Goal: Task Accomplishment & Management: Manage account settings

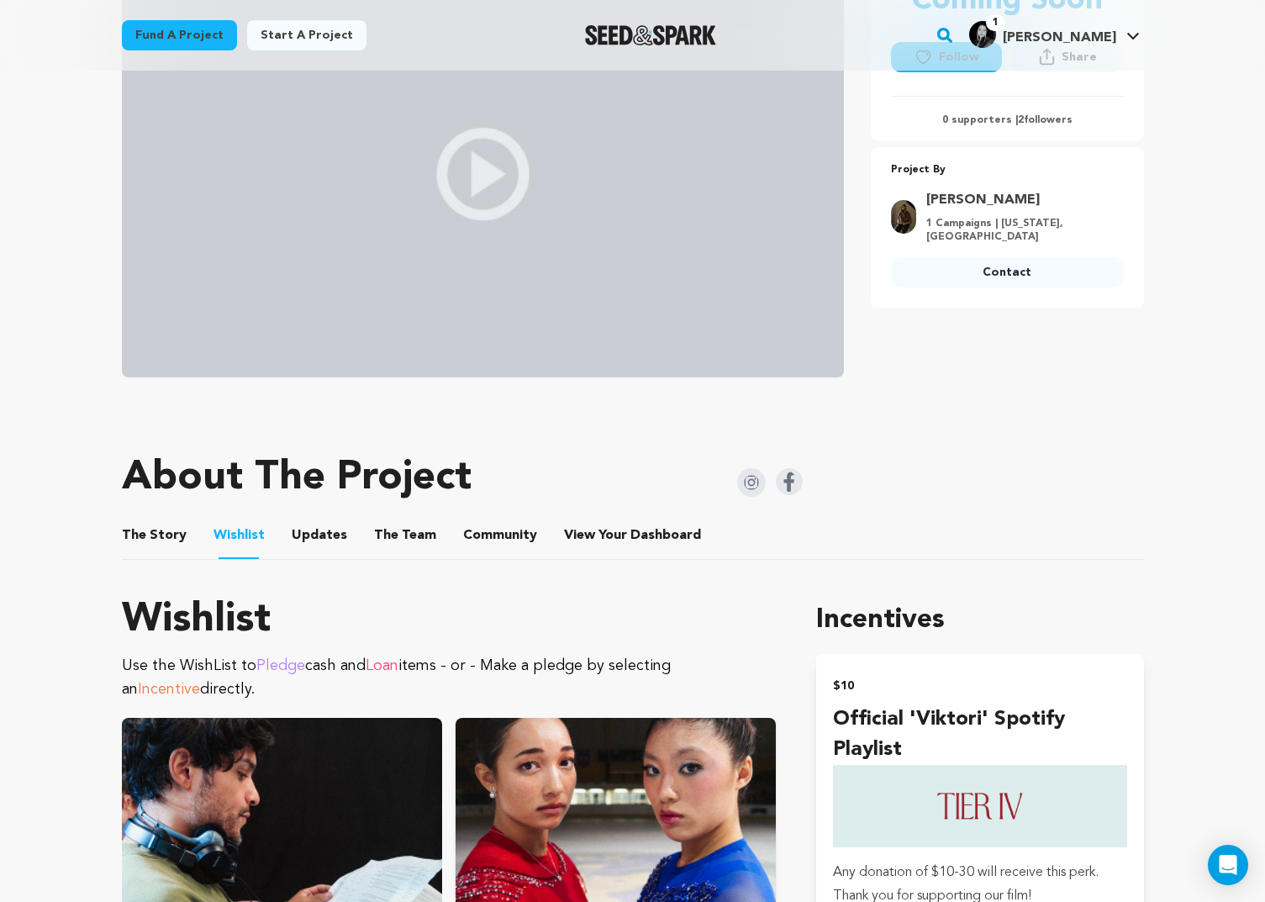
scroll to position [663, 0]
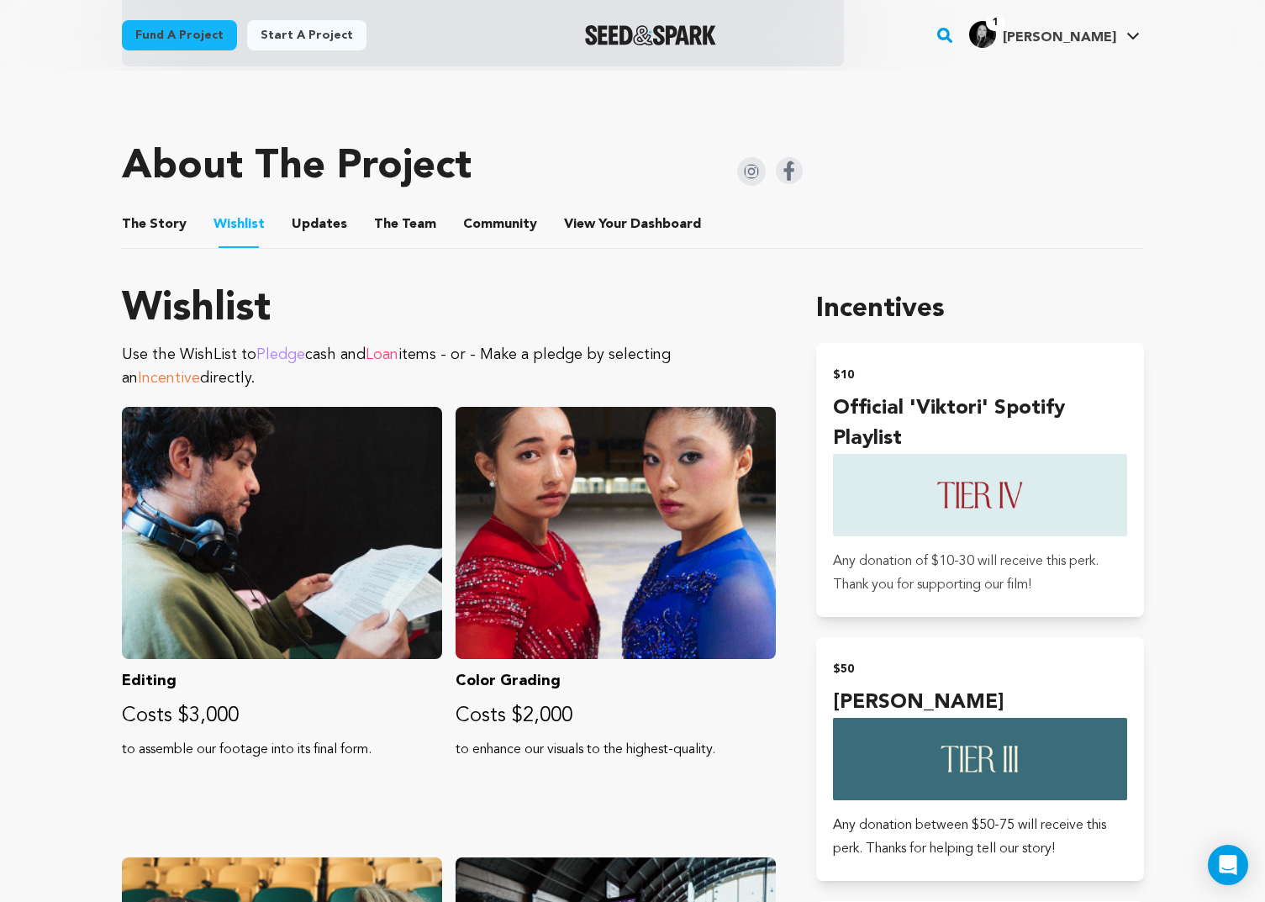
click at [156, 228] on button "The Story" at bounding box center [154, 228] width 40 height 40
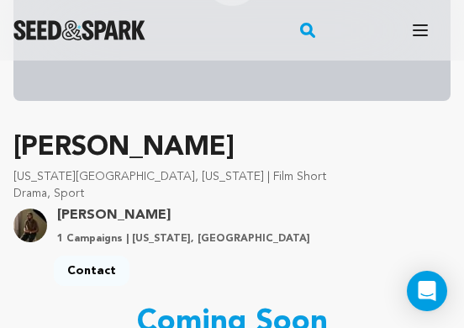
scroll to position [601, 0]
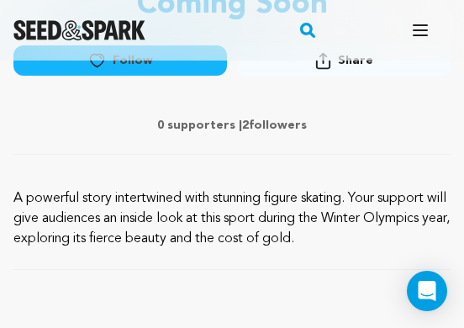
click at [179, 229] on p "A powerful story intertwined with stunning figure skating. Your support will gi…" at bounding box center [231, 218] width 437 height 61
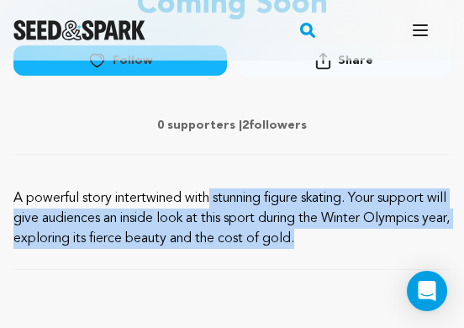
click at [179, 229] on p "A powerful story intertwined with stunning figure skating. Your support will gi…" at bounding box center [231, 218] width 437 height 61
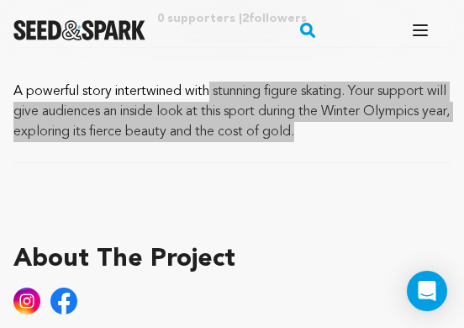
scroll to position [740, 0]
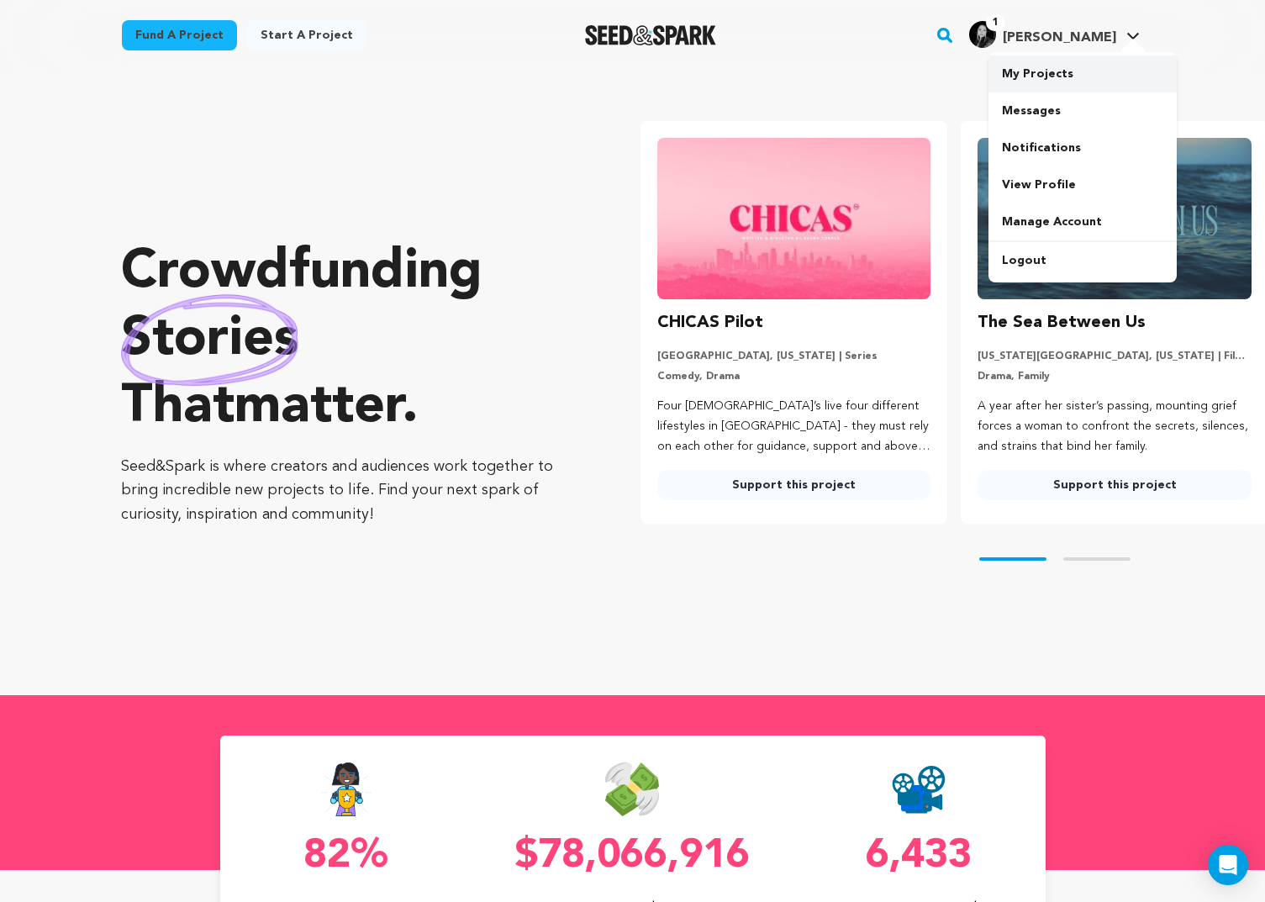
click at [1096, 69] on link "My Projects" at bounding box center [1083, 73] width 188 height 37
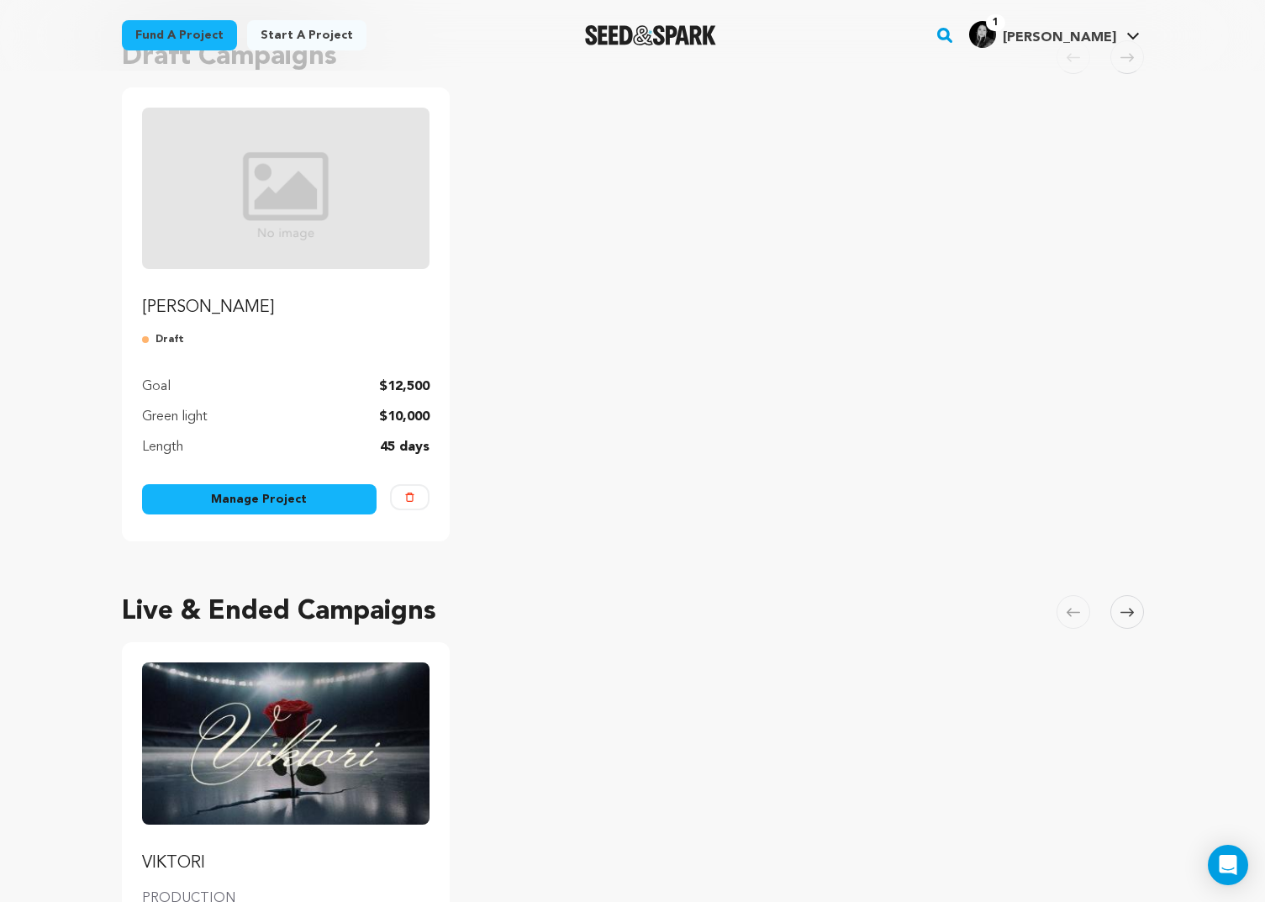
scroll to position [638, 0]
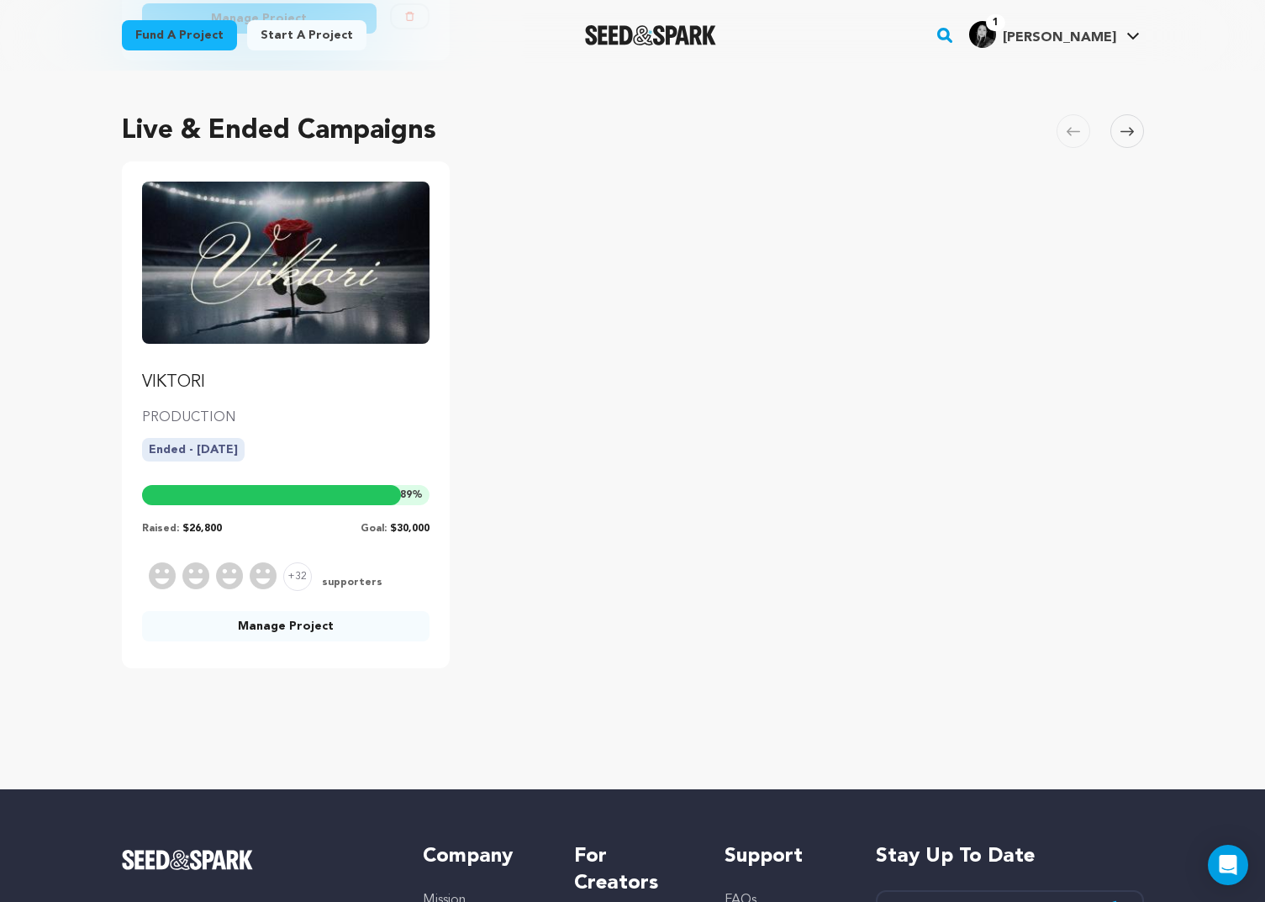
click at [313, 630] on link "Manage Project" at bounding box center [286, 626] width 288 height 30
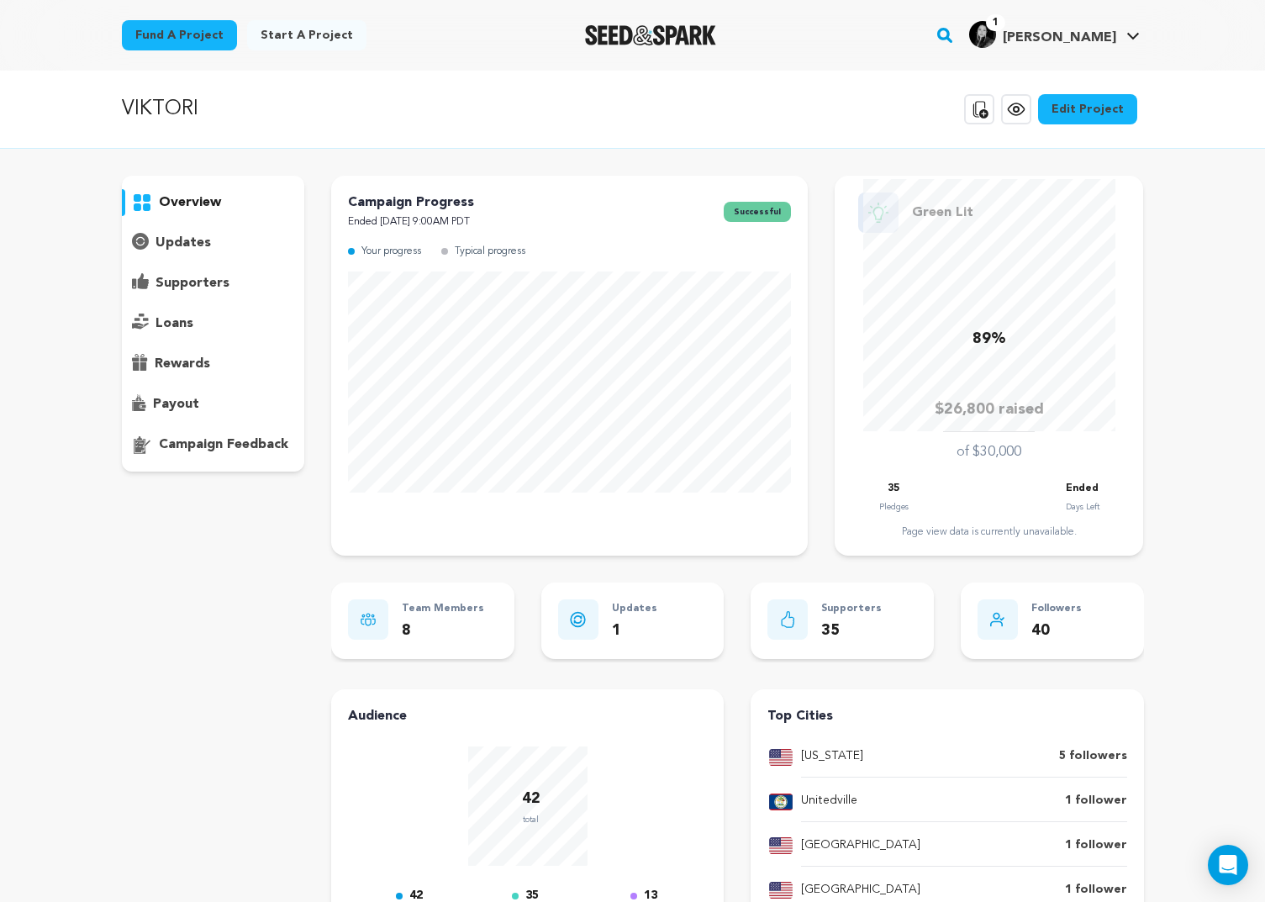
click at [246, 297] on div "overview" at bounding box center [213, 324] width 183 height 296
click at [209, 274] on p "supporters" at bounding box center [193, 283] width 74 height 20
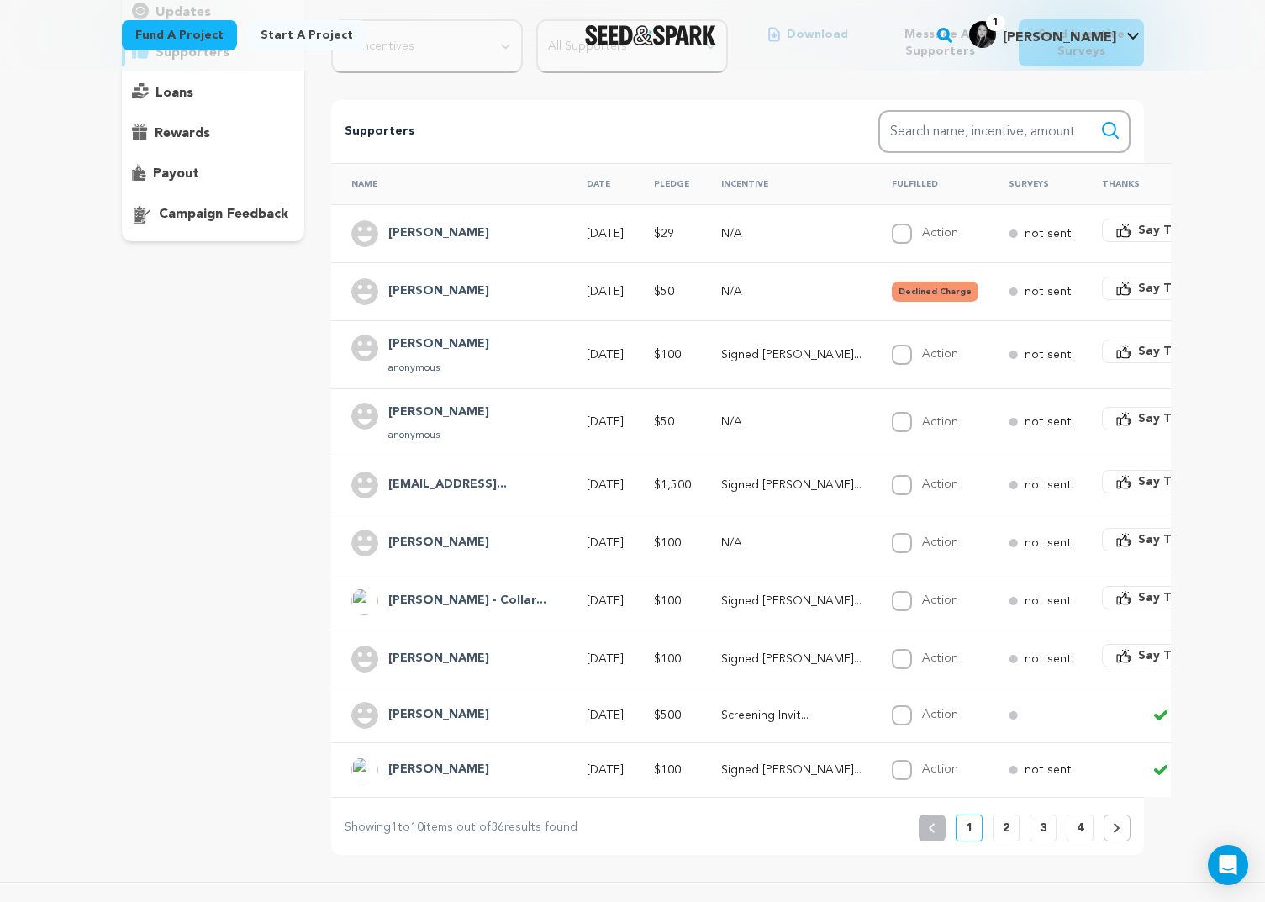
scroll to position [235, 0]
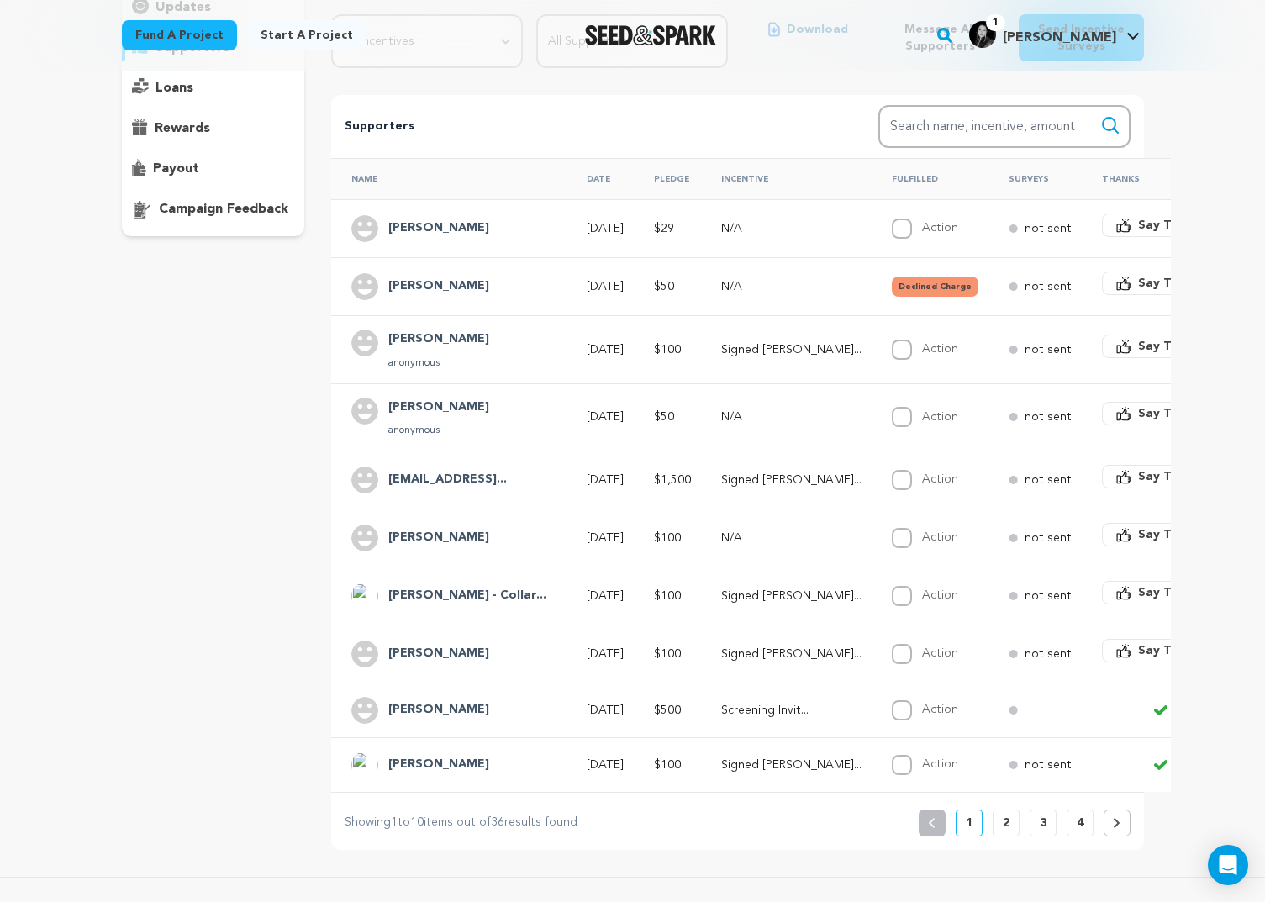
click at [1114, 811] on button at bounding box center [1117, 823] width 27 height 27
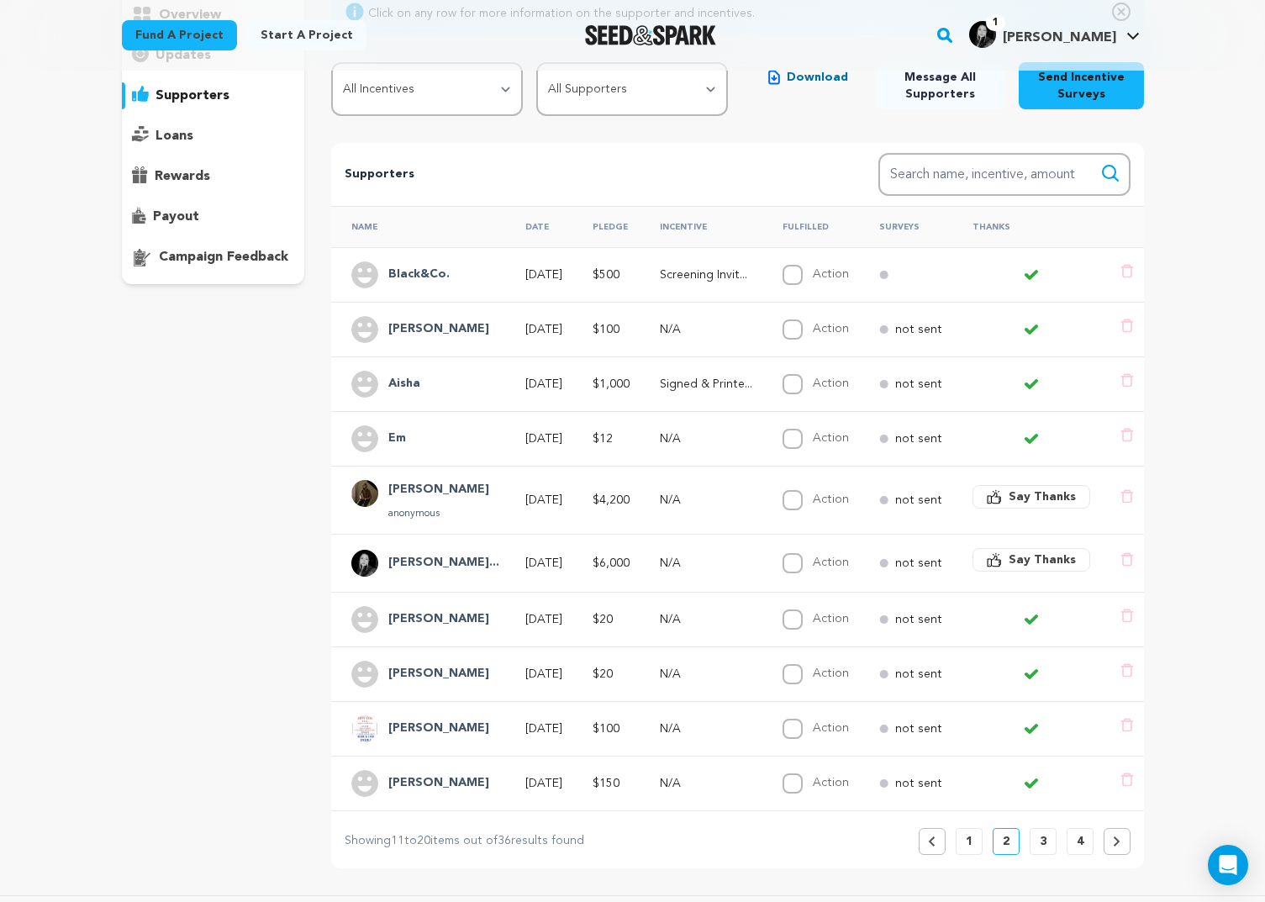
scroll to position [198, 0]
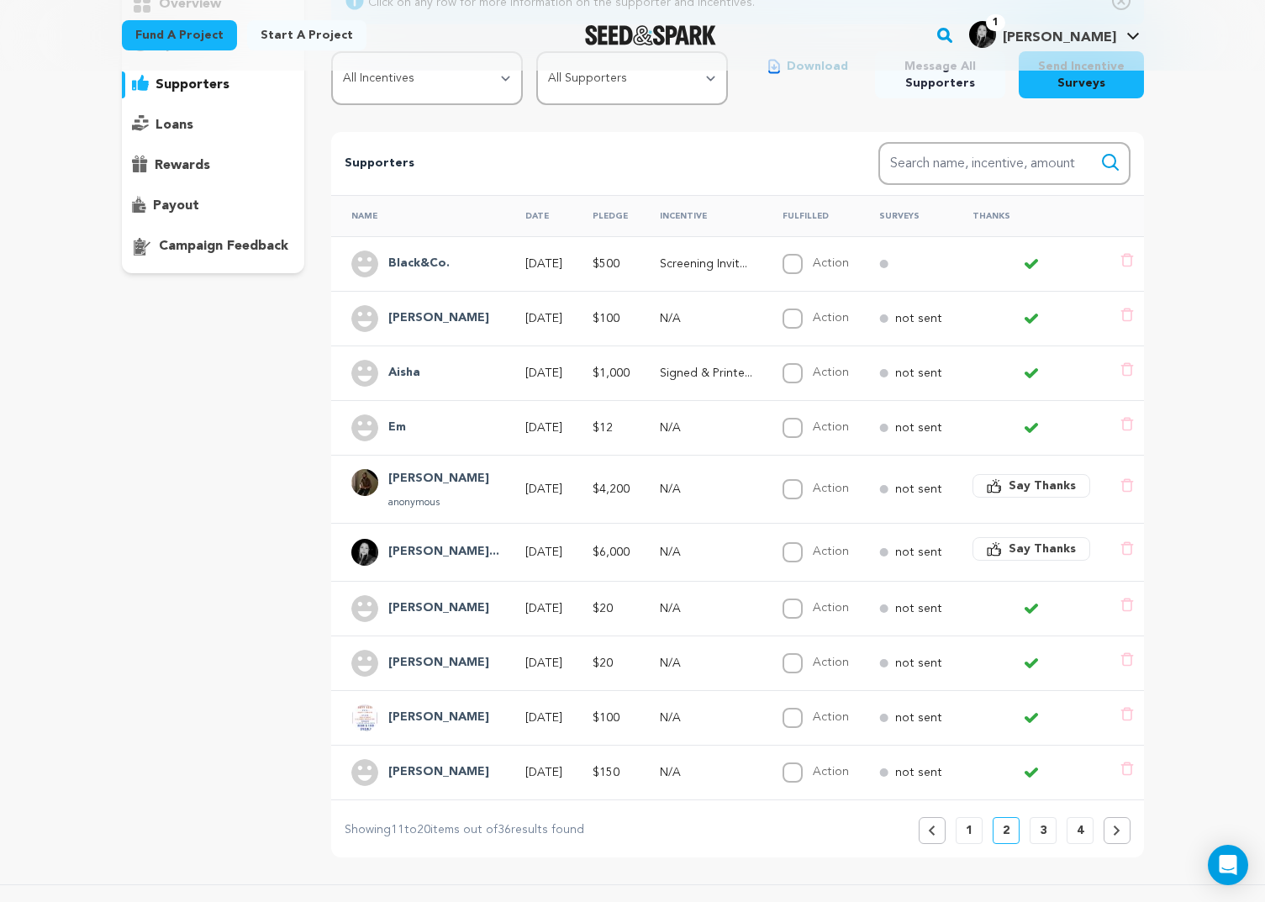
click at [1121, 832] on button at bounding box center [1117, 830] width 27 height 27
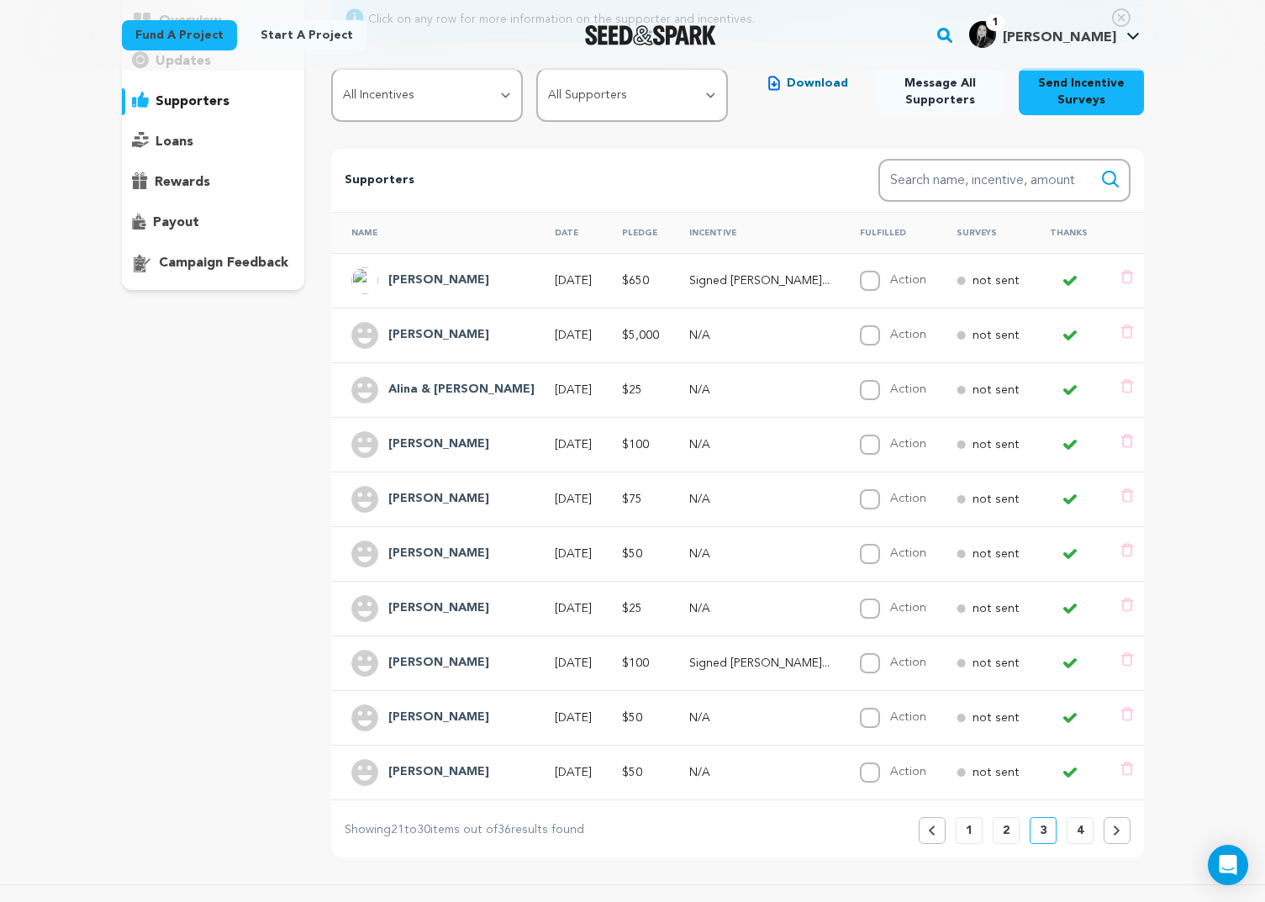
scroll to position [196, 0]
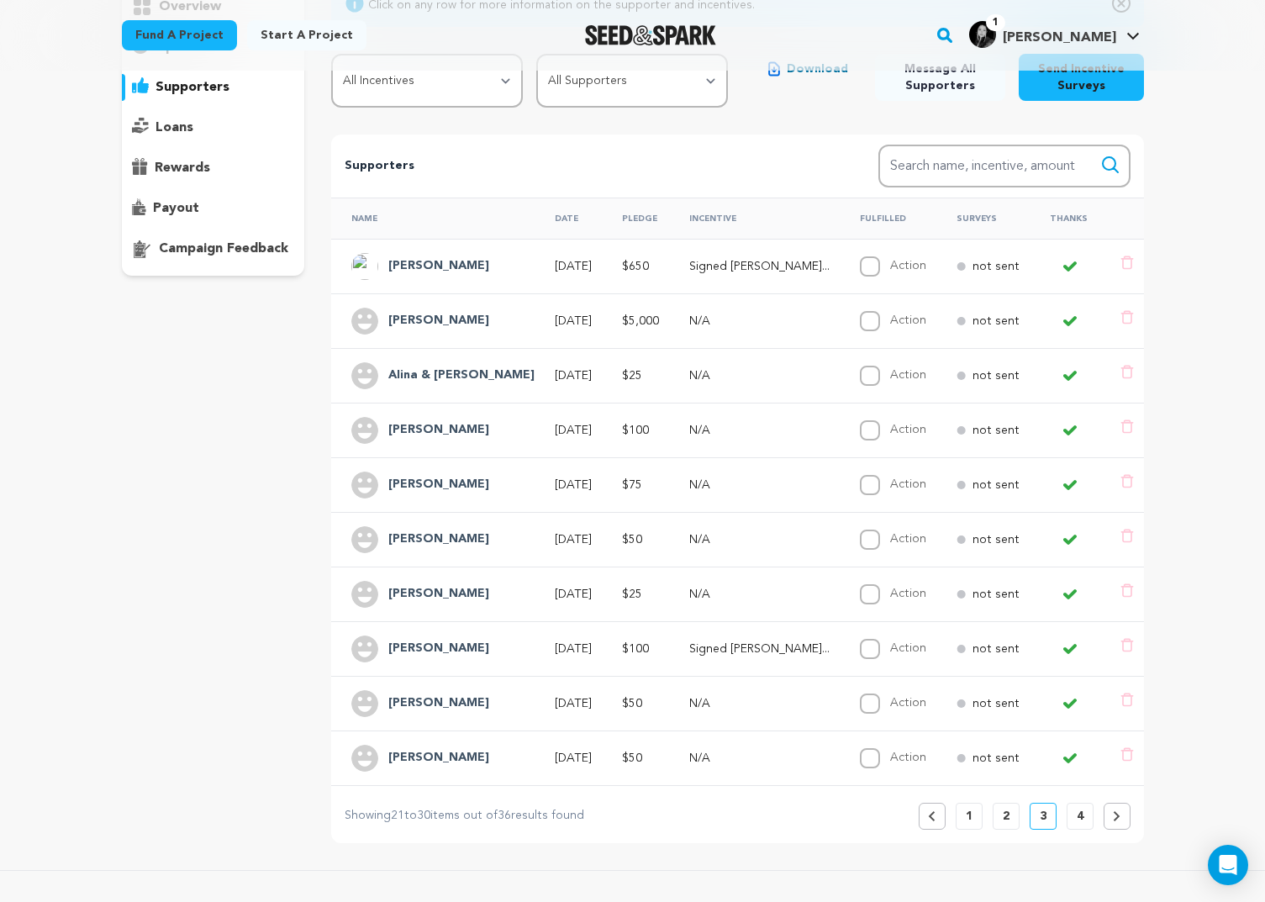
click at [1111, 823] on button at bounding box center [1117, 816] width 27 height 27
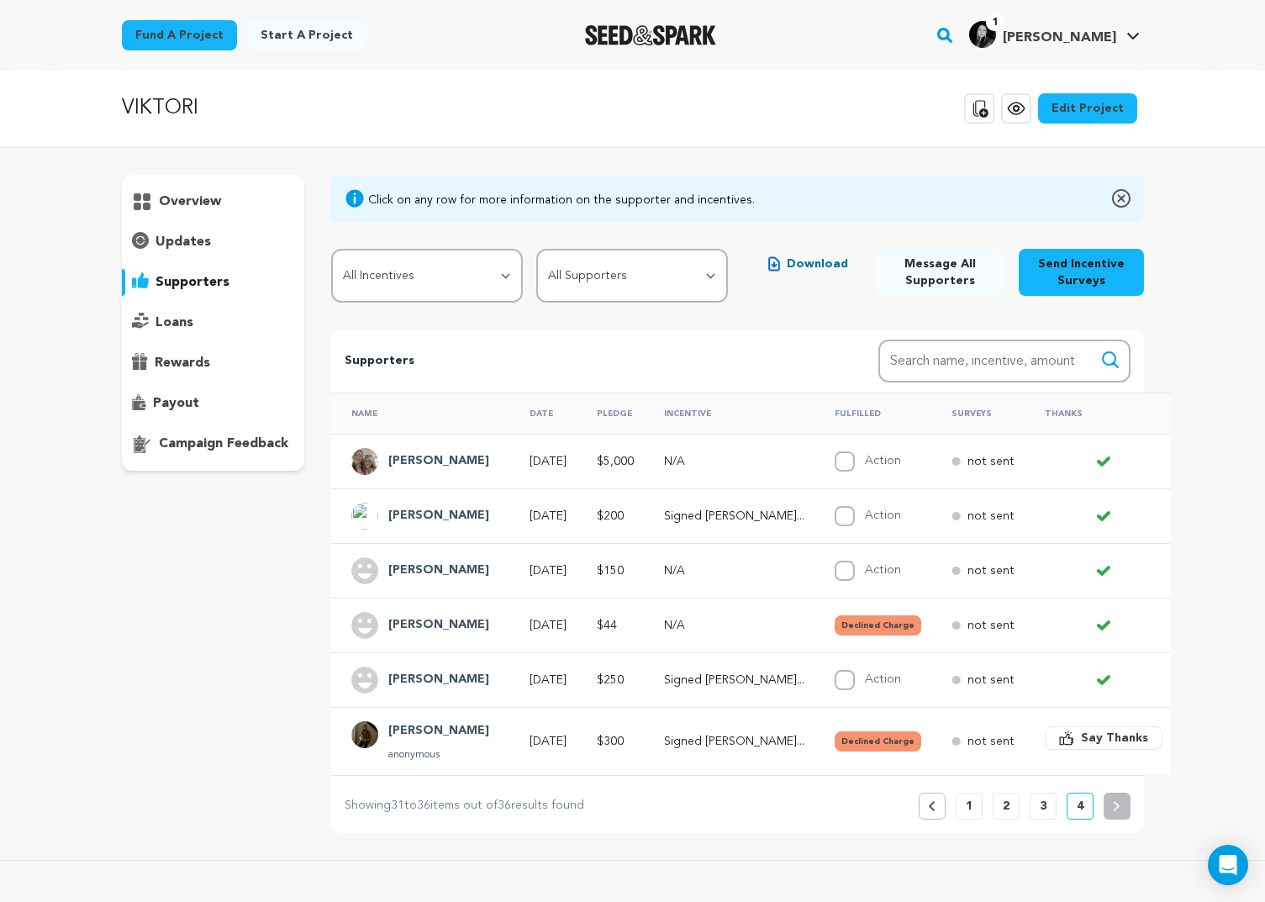
scroll to position [0, 0]
click at [969, 810] on p "1" at bounding box center [969, 807] width 7 height 17
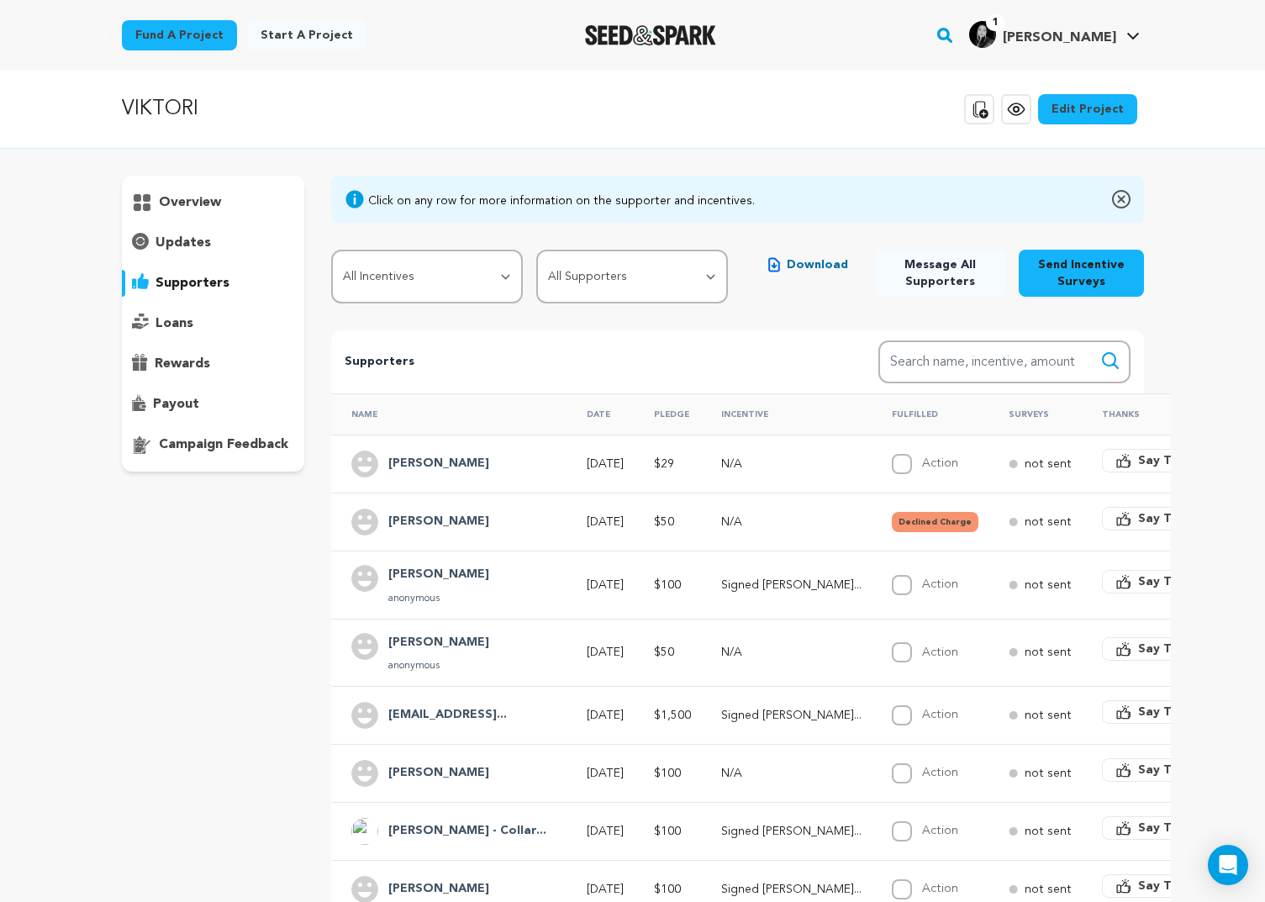
click at [171, 213] on div "overview" at bounding box center [213, 202] width 183 height 27
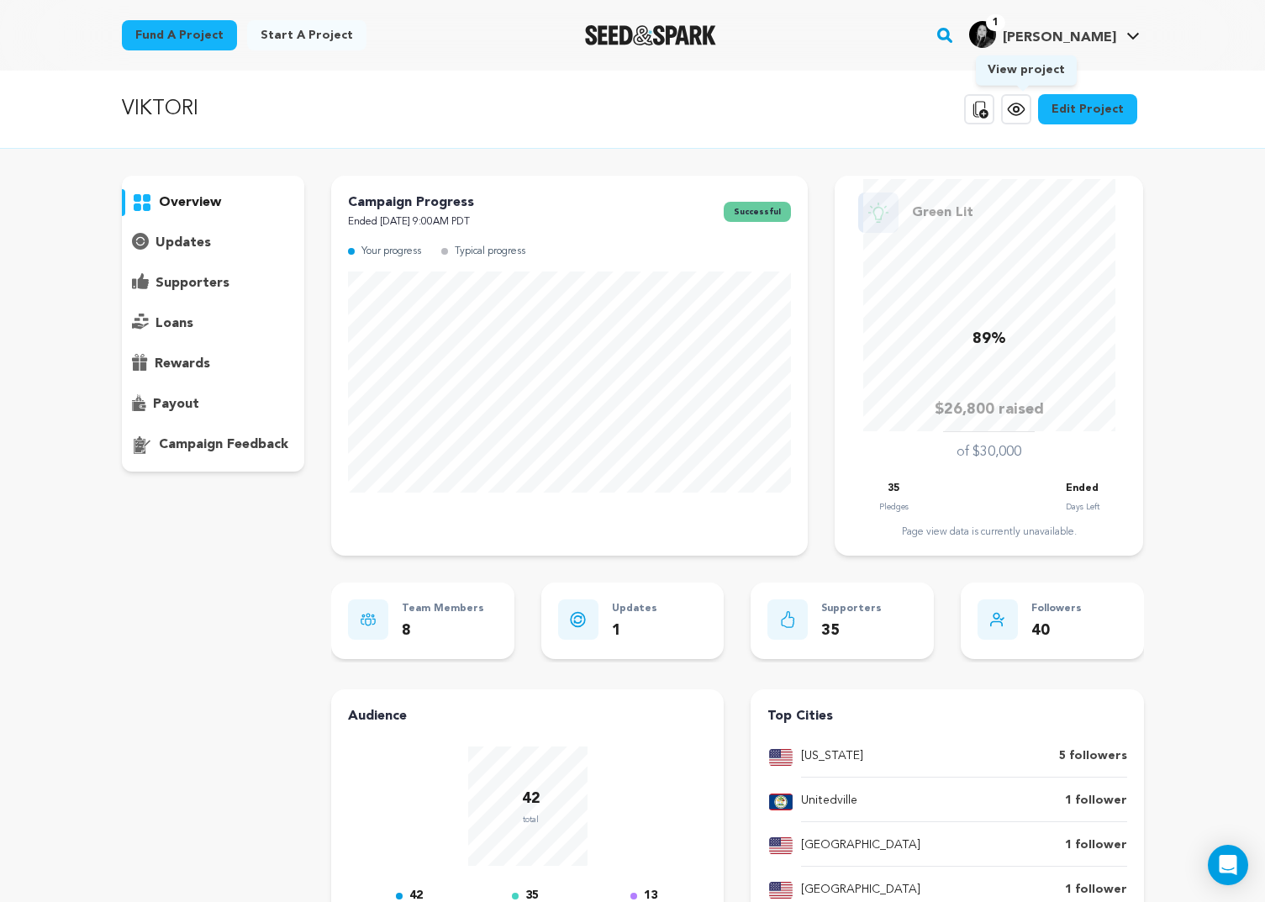
click at [1020, 106] on icon at bounding box center [1016, 109] width 20 height 20
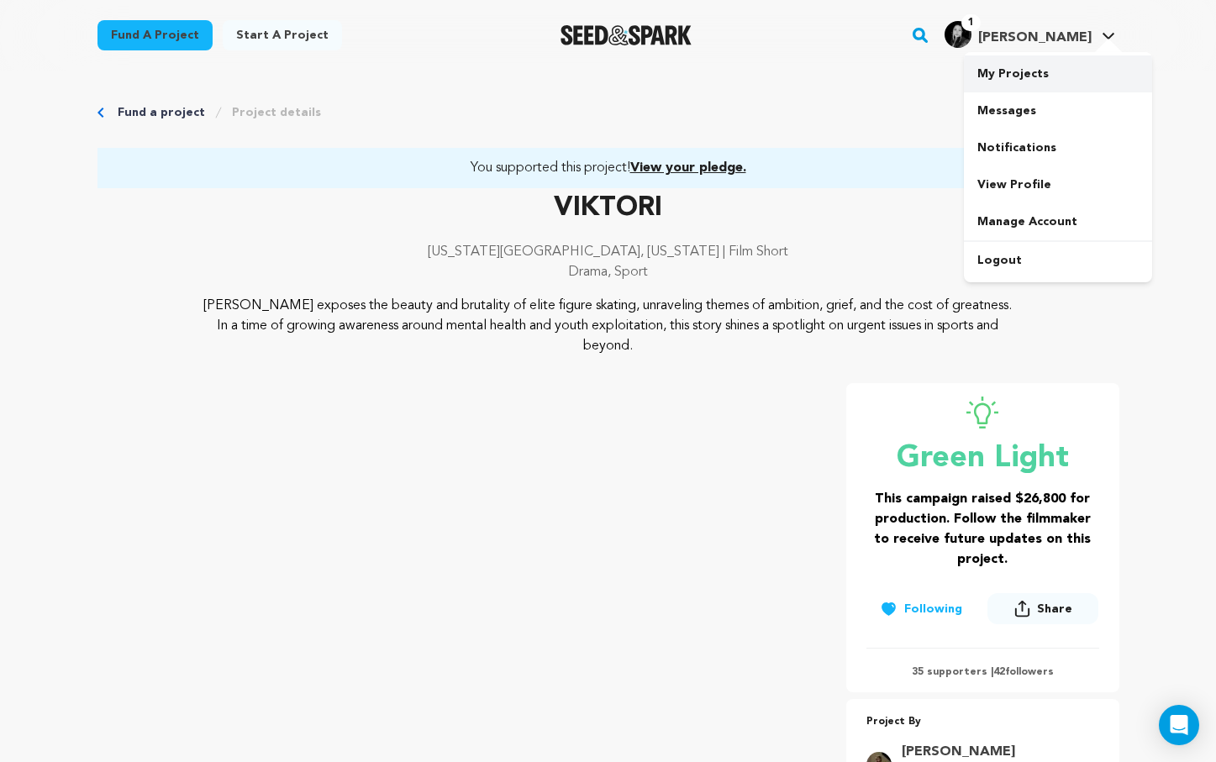
click at [1026, 74] on link "My Projects" at bounding box center [1058, 73] width 188 height 37
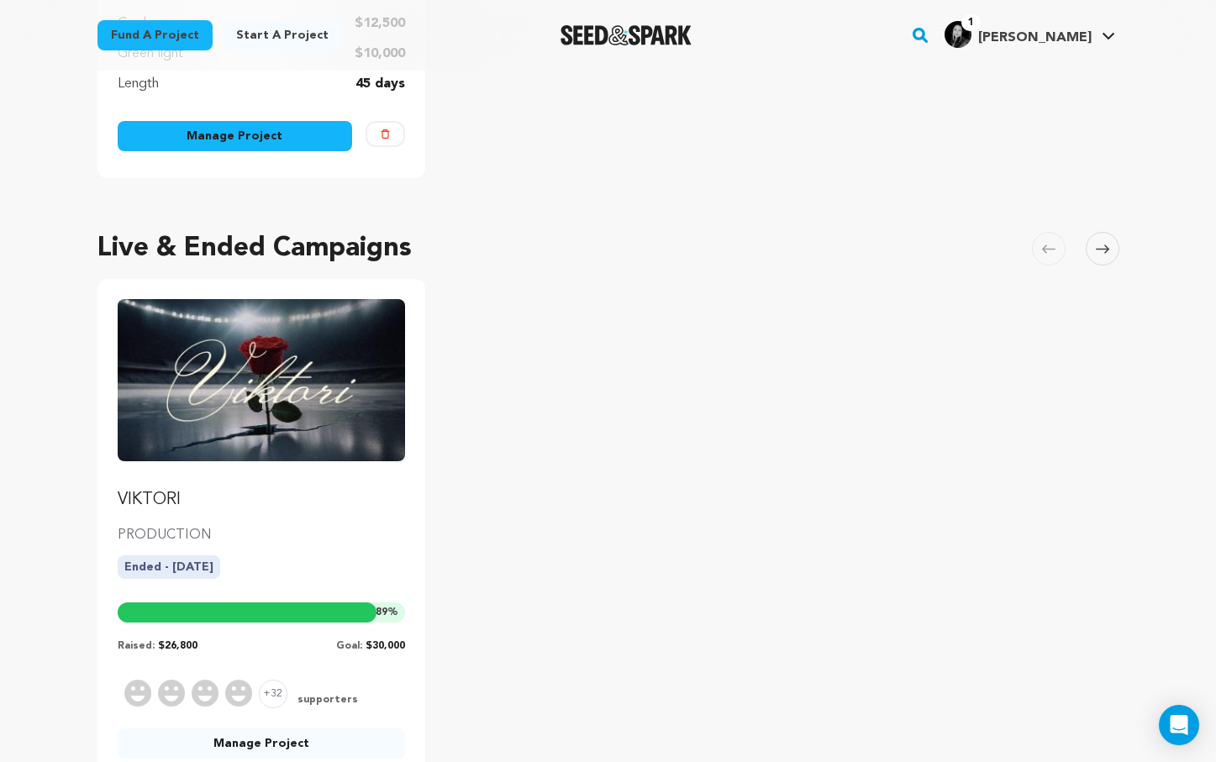
scroll to position [600, 0]
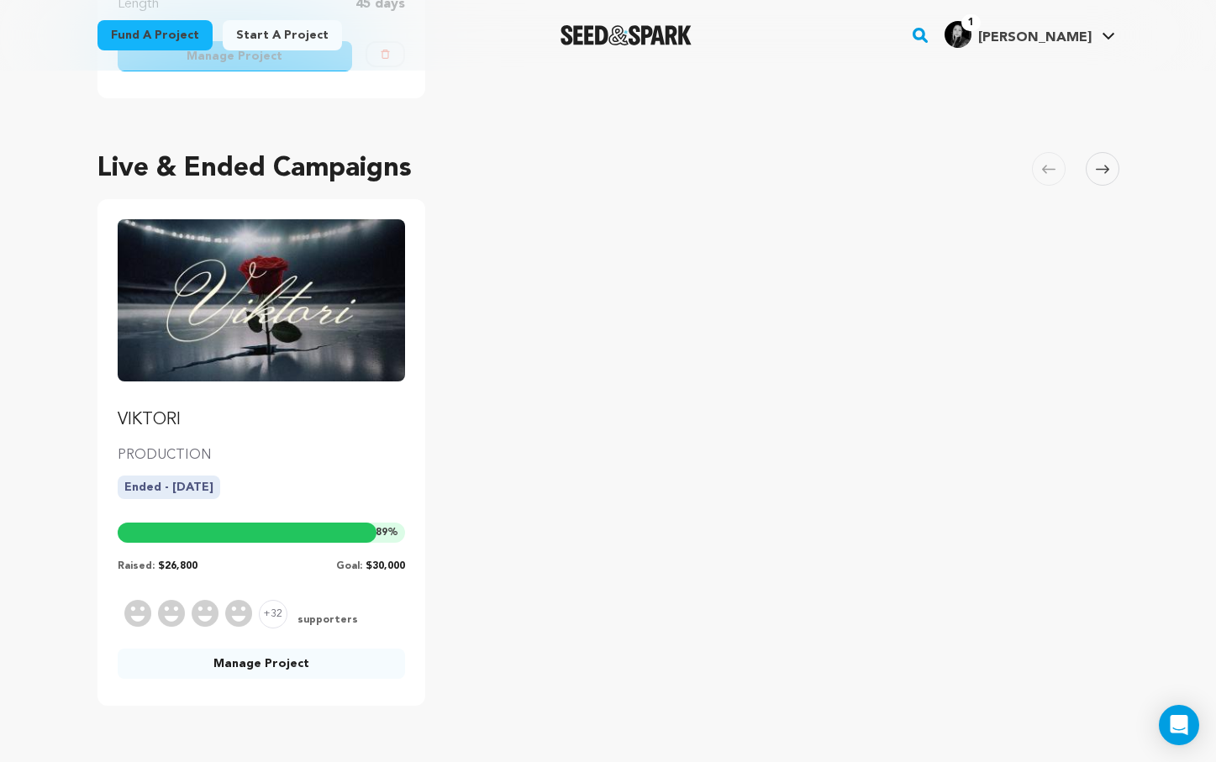
click at [272, 664] on link "Manage Project" at bounding box center [262, 664] width 288 height 30
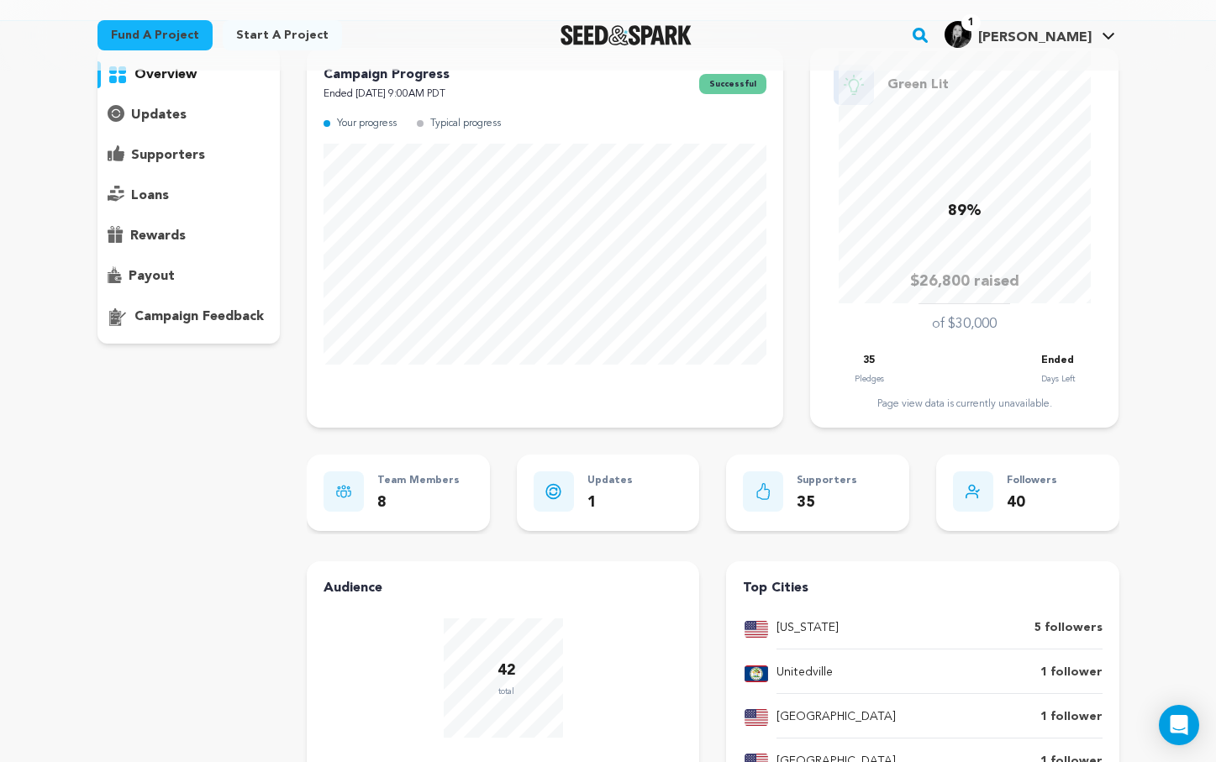
scroll to position [169, 0]
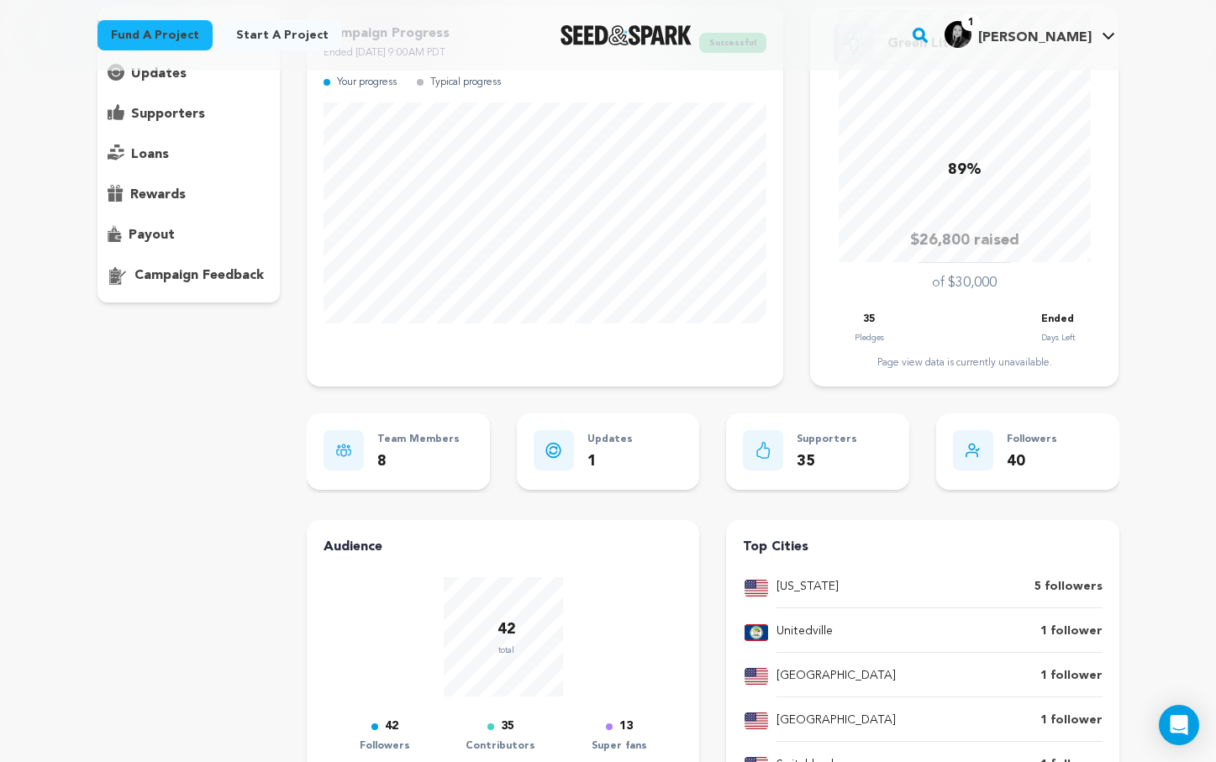
click at [189, 107] on p "supporters" at bounding box center [168, 114] width 74 height 20
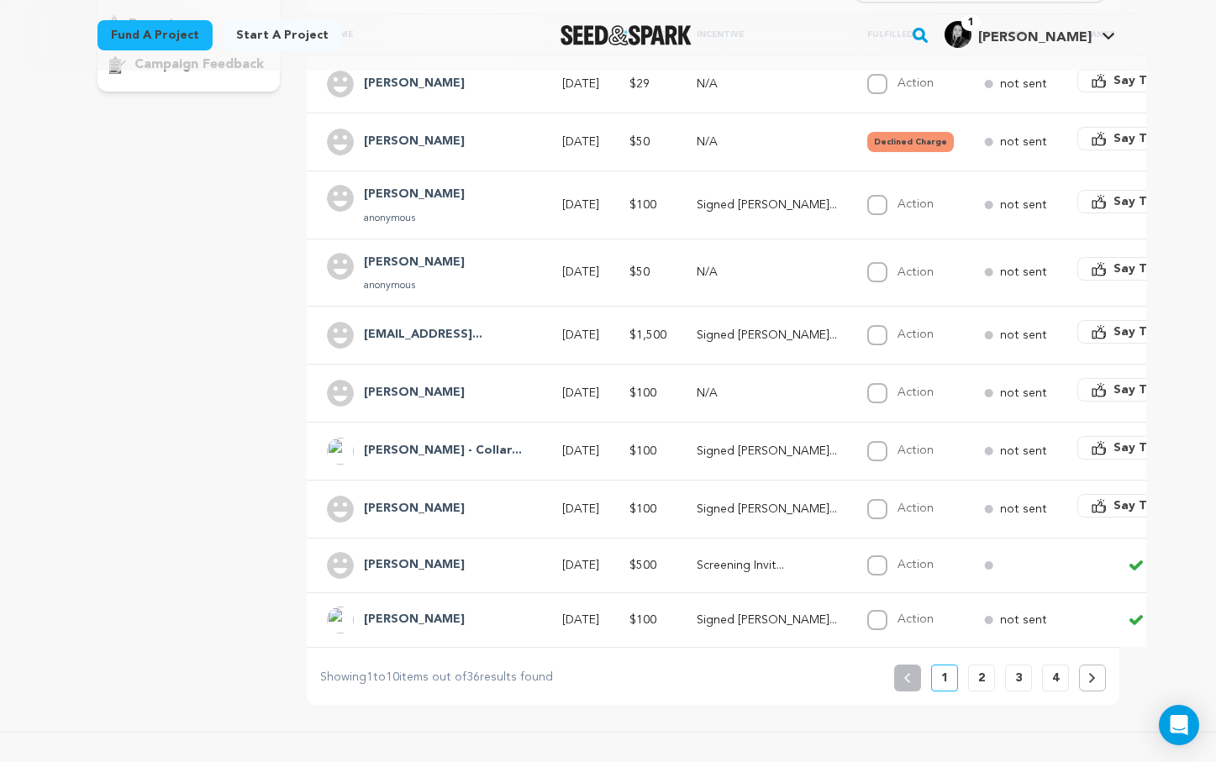
scroll to position [518, 0]
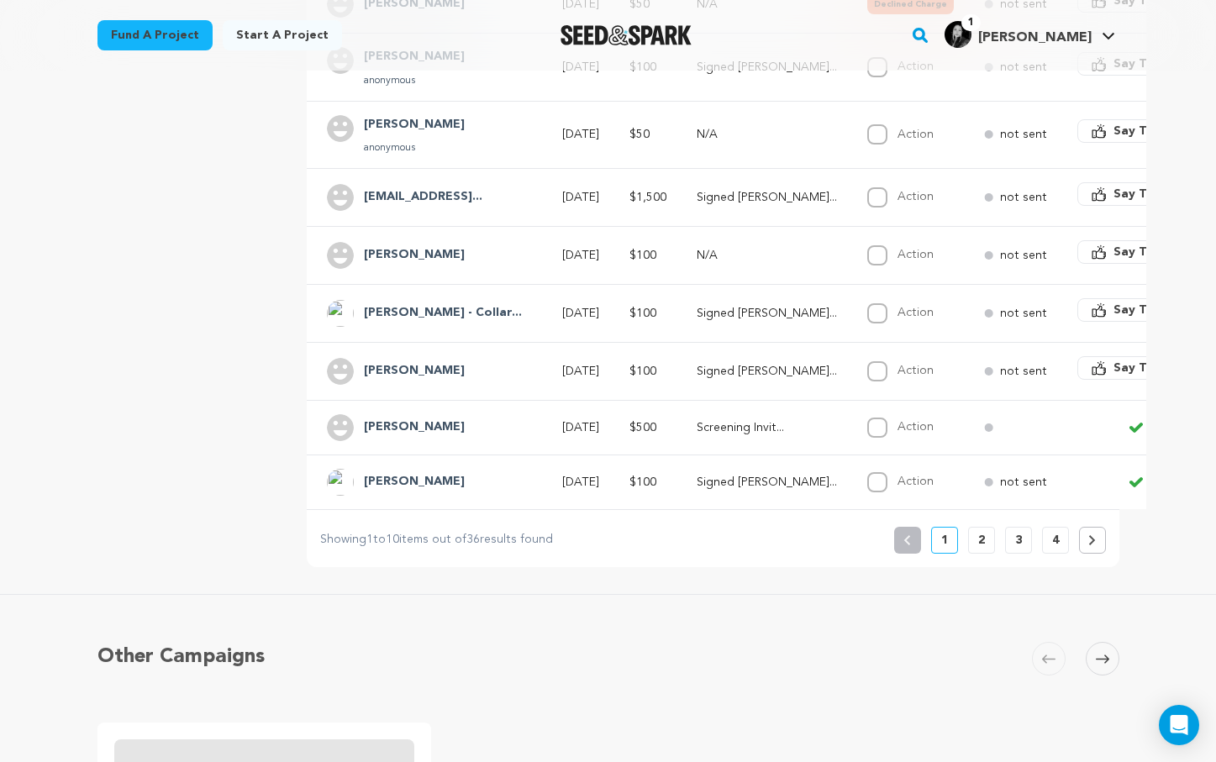
click at [974, 542] on button "2" at bounding box center [981, 540] width 27 height 27
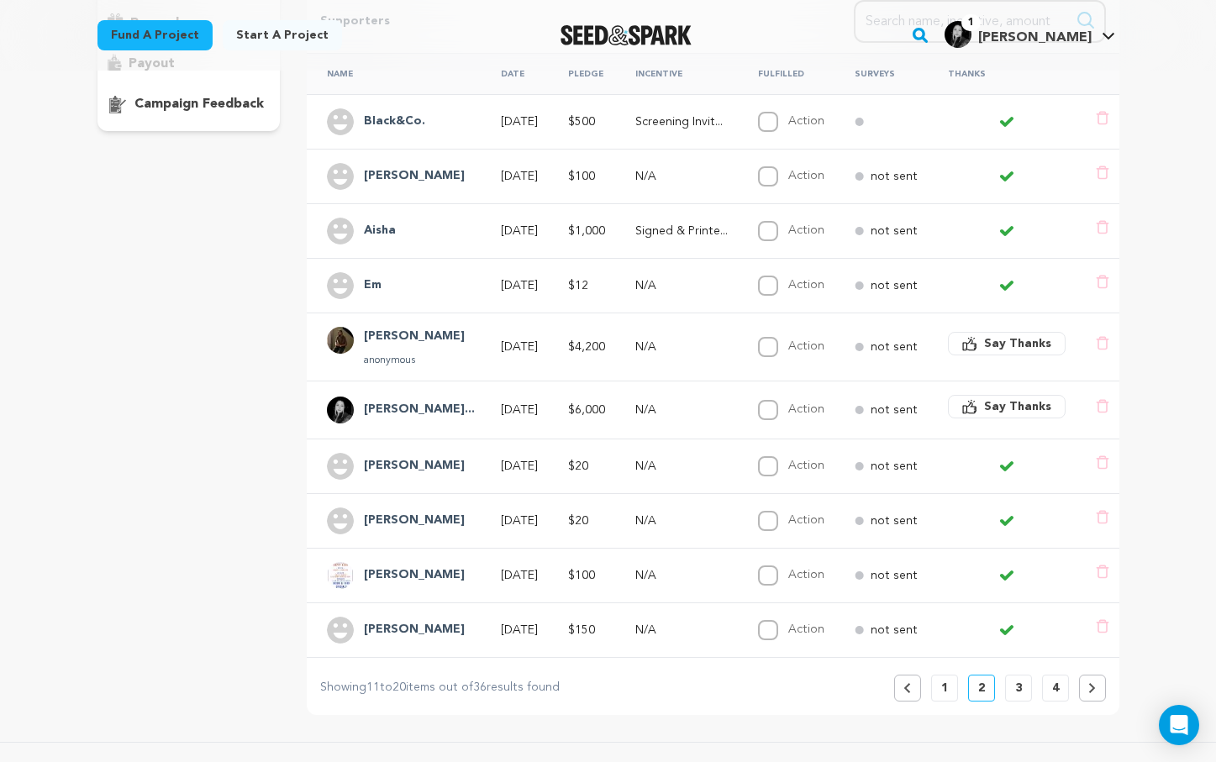
scroll to position [365, 0]
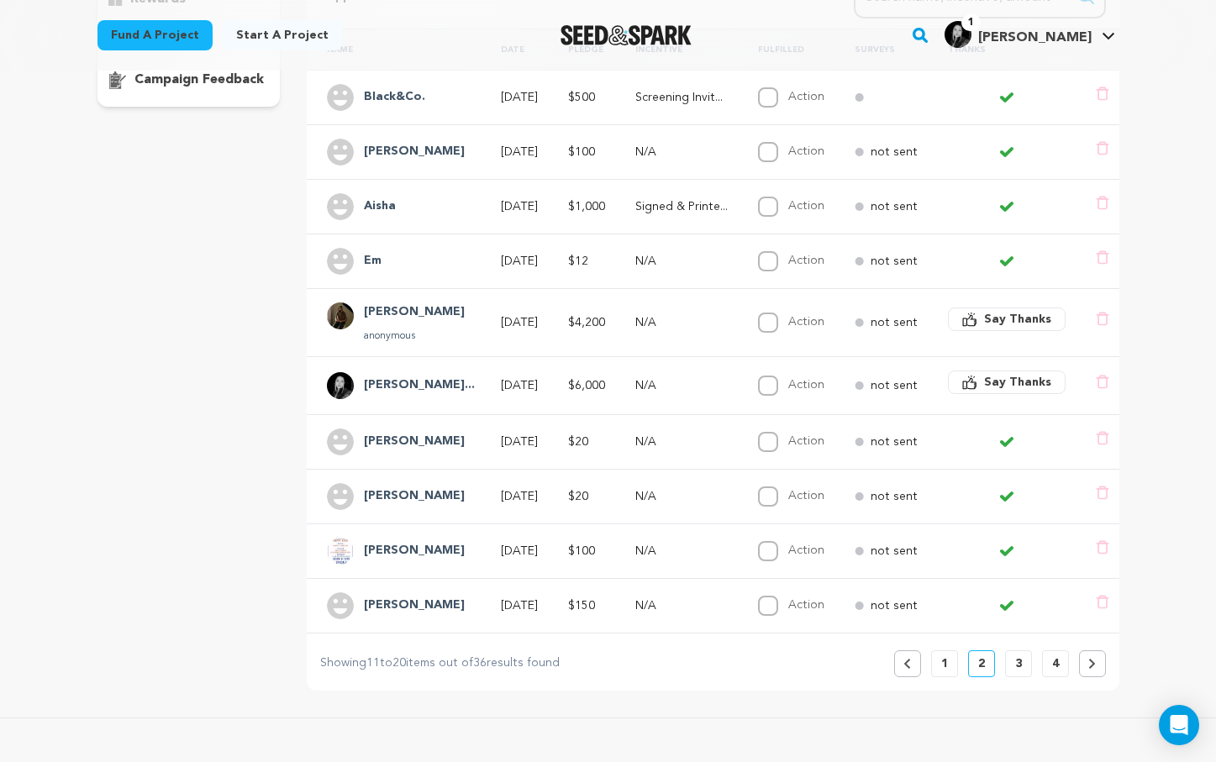
click at [1026, 663] on button "3" at bounding box center [1018, 664] width 27 height 27
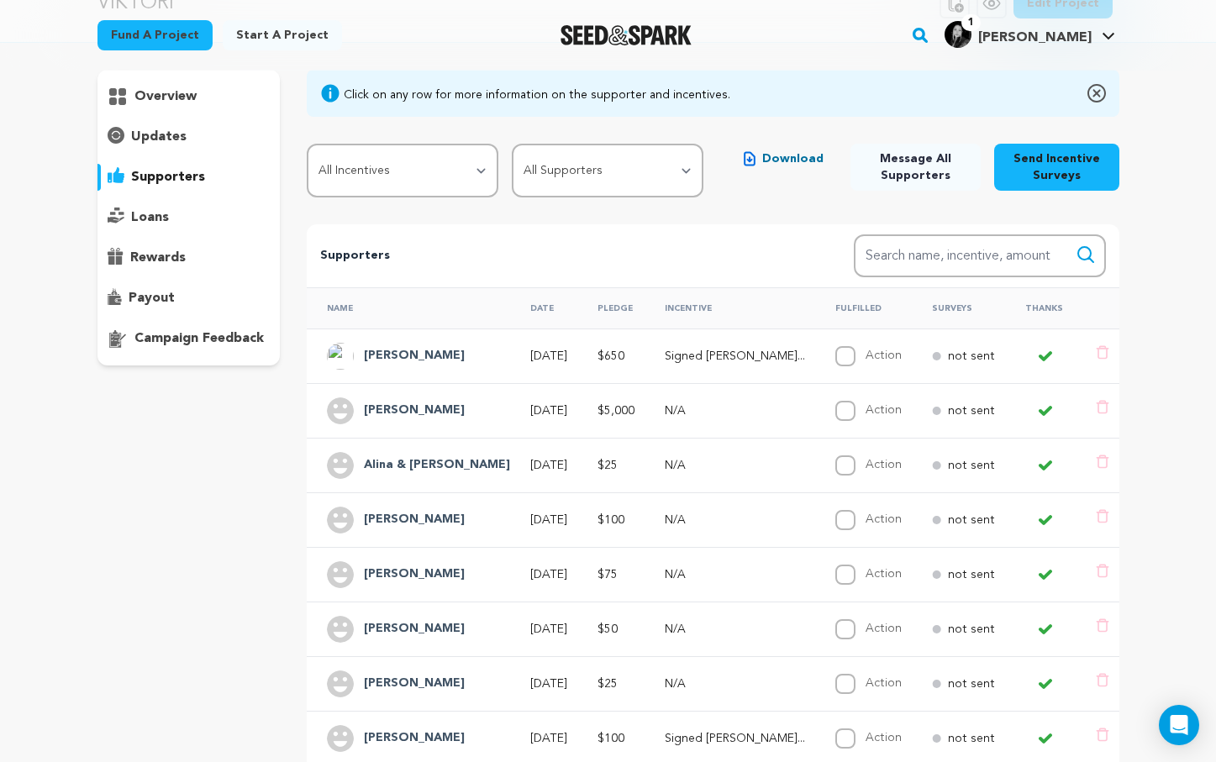
scroll to position [337, 0]
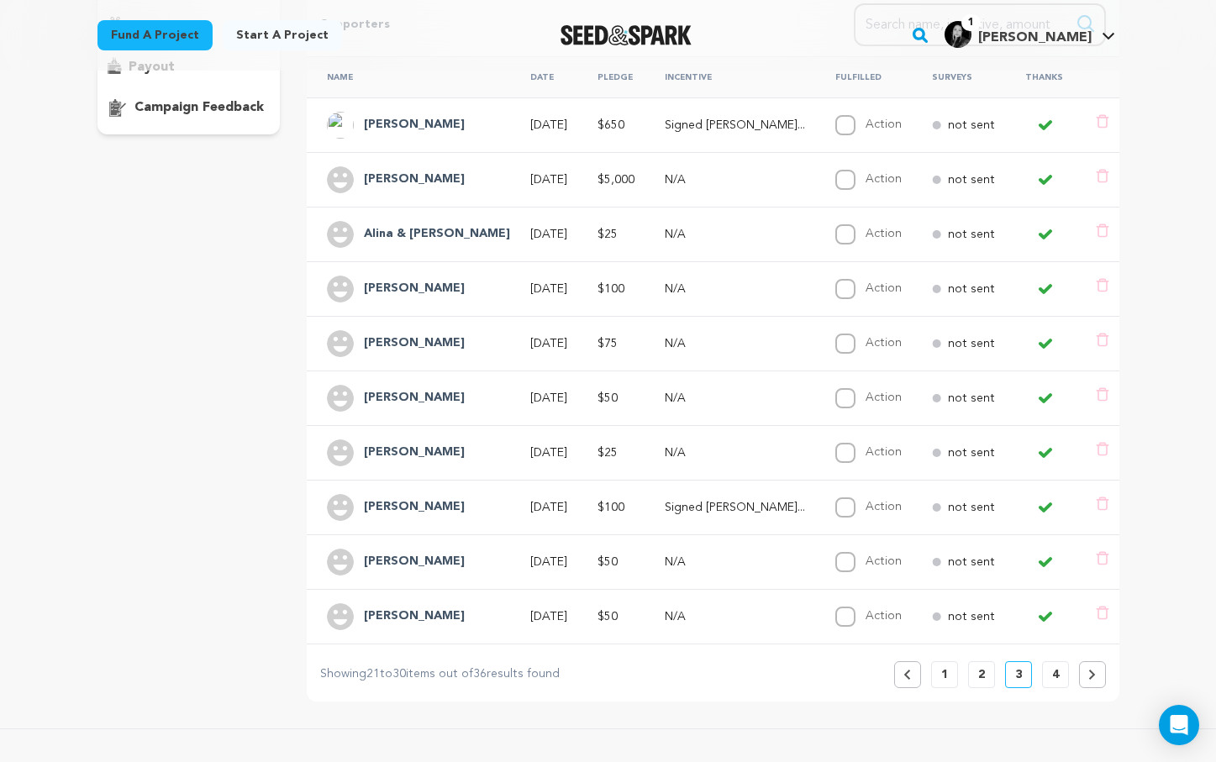
click at [1048, 676] on button "4" at bounding box center [1055, 675] width 27 height 27
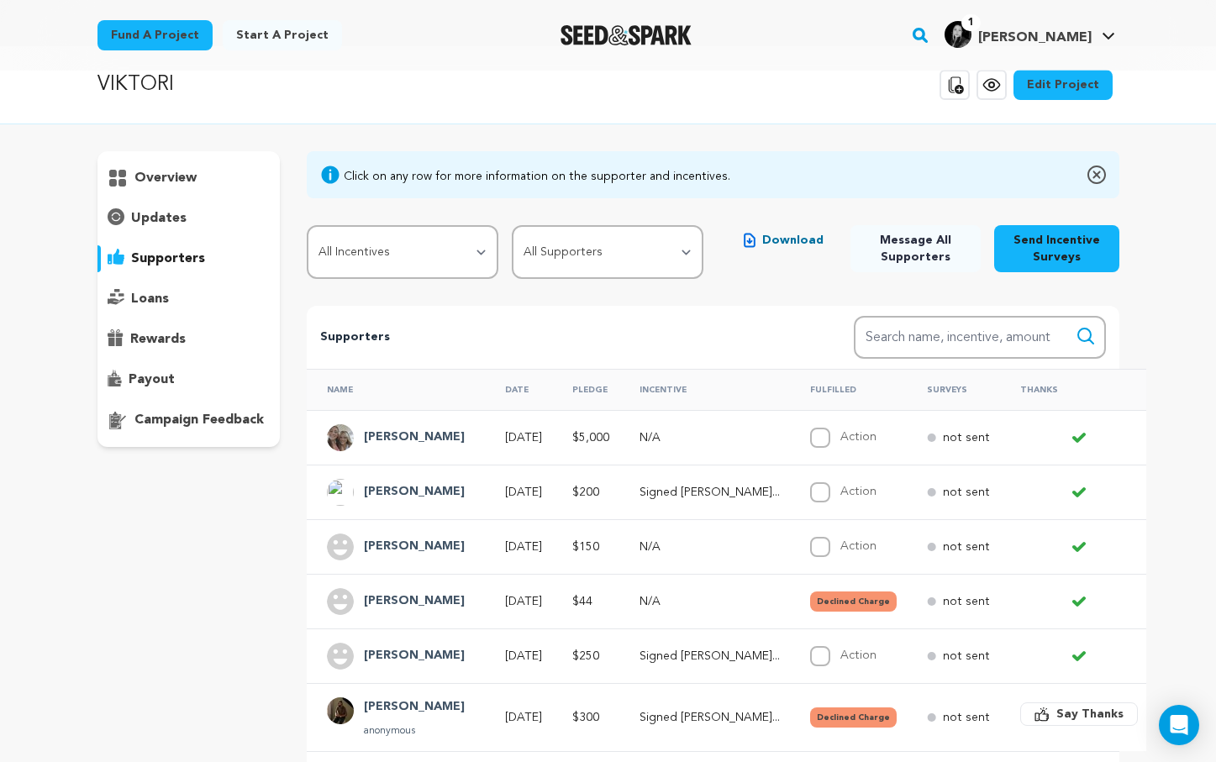
scroll to position [0, 0]
